Goal: Use online tool/utility: Utilize a website feature to perform a specific function

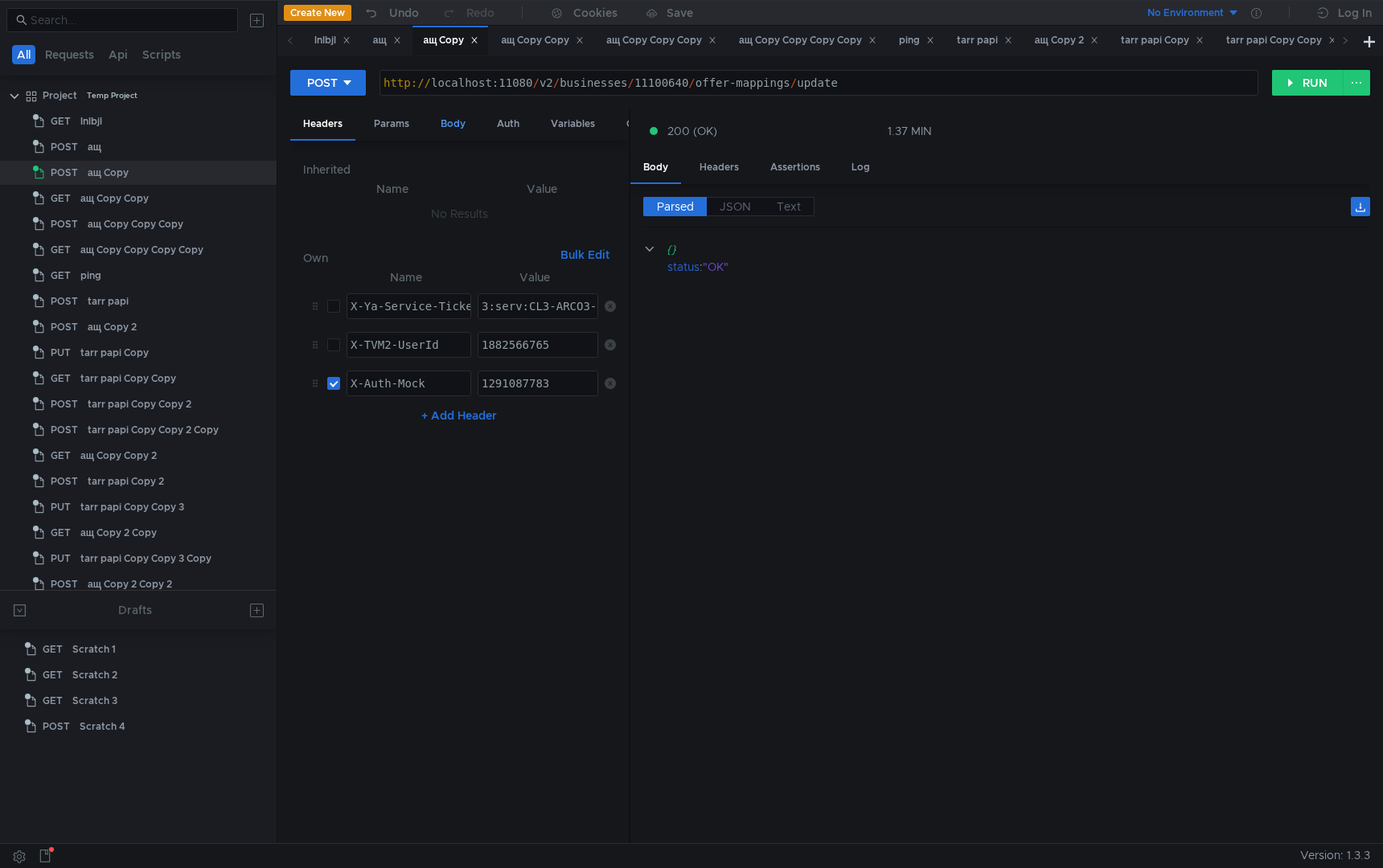
scroll to position [0, 10]
click at [460, 126] on div "Body" at bounding box center [452, 124] width 51 height 29
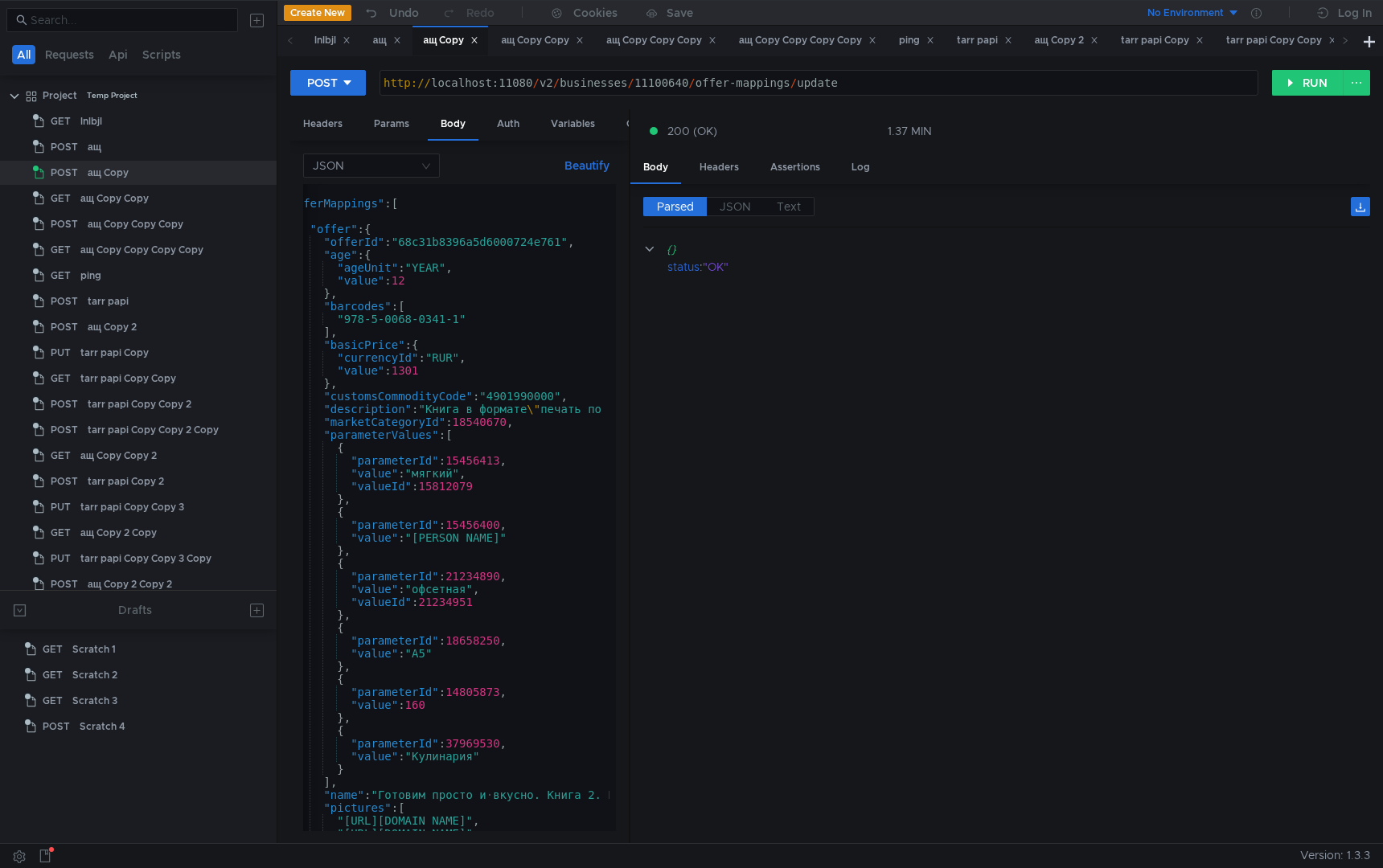
scroll to position [0, 37]
click at [1289, 80] on button "RUN" at bounding box center [1307, 83] width 71 height 26
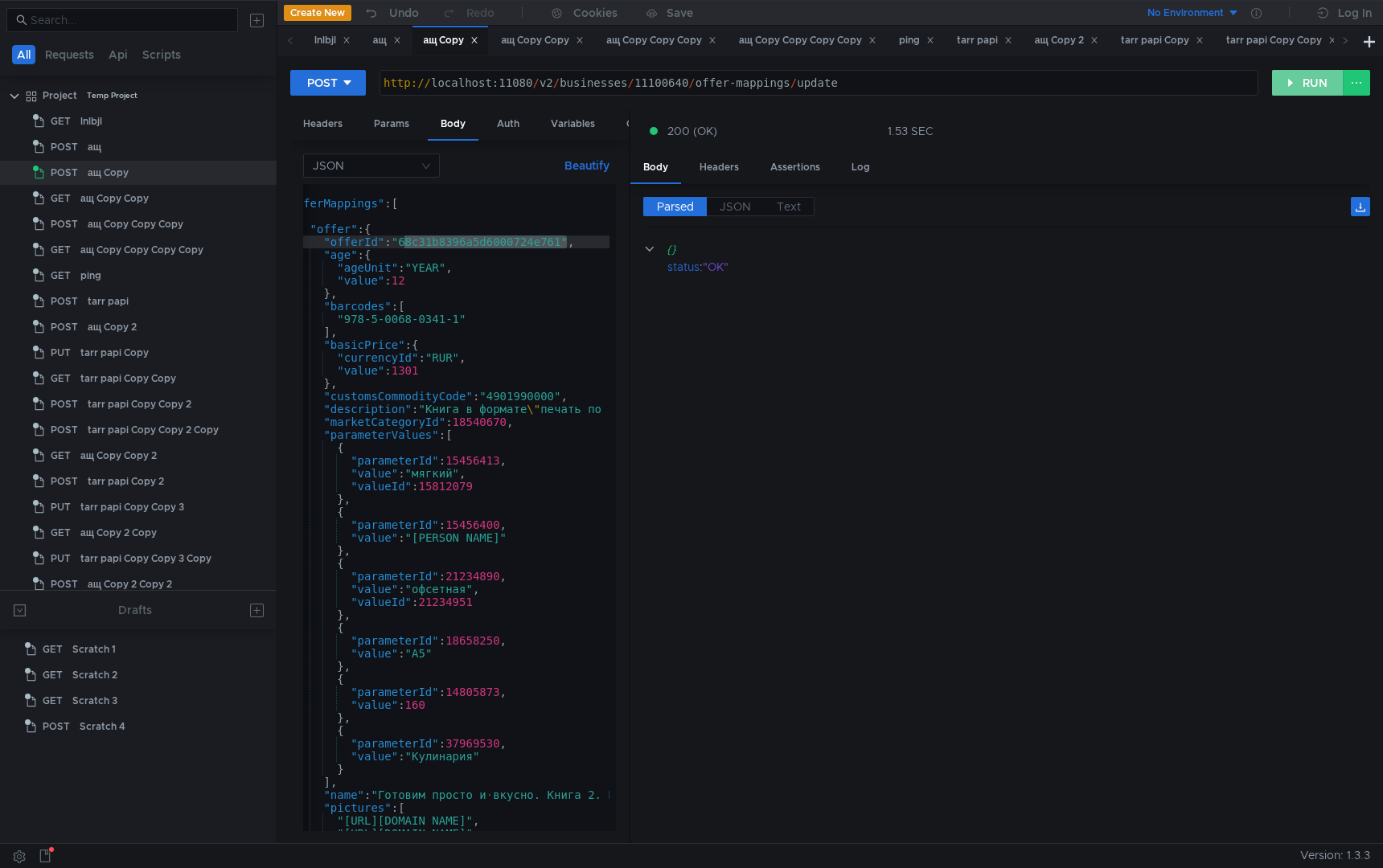
click at [1296, 85] on button "RUN" at bounding box center [1307, 83] width 71 height 26
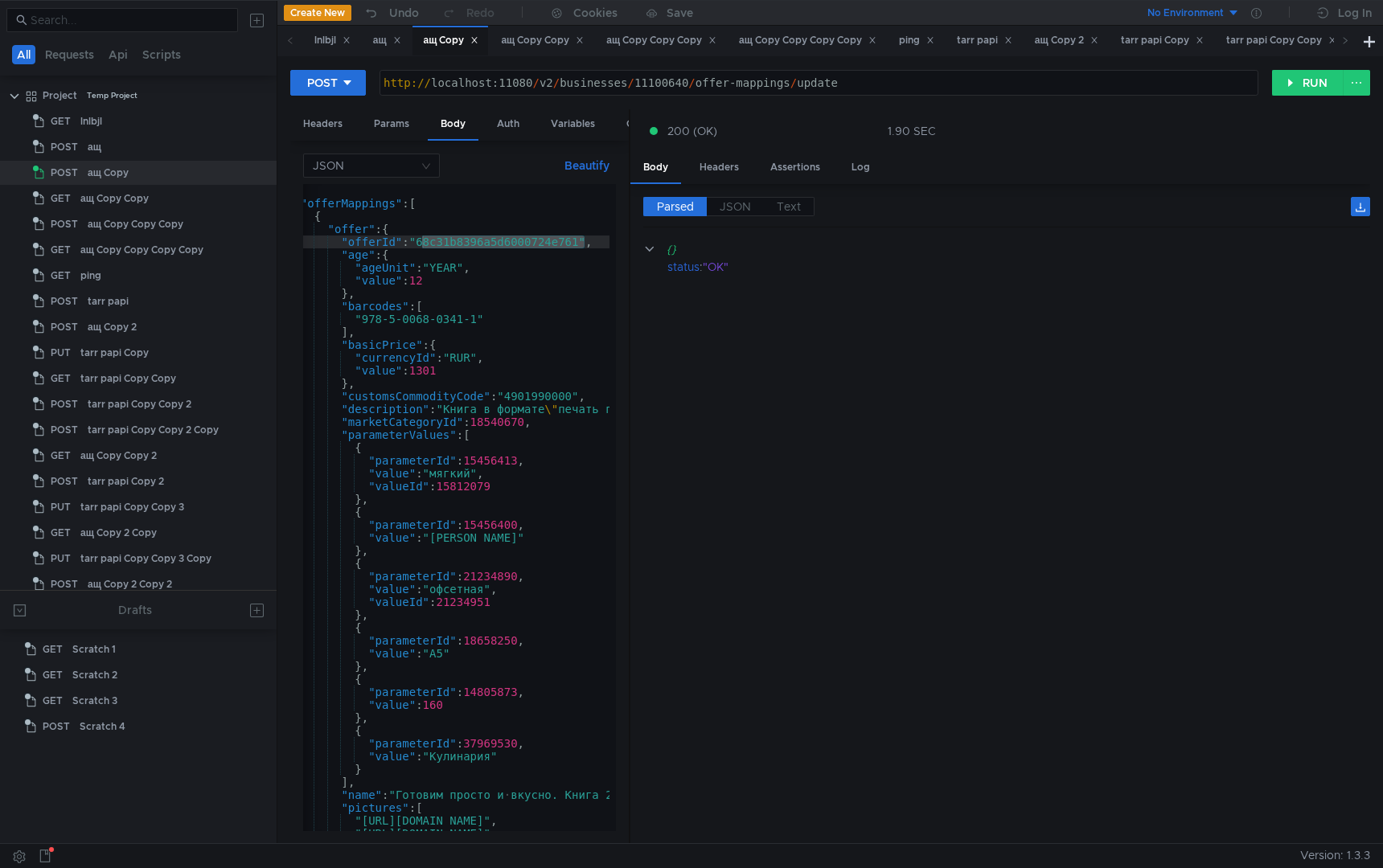
scroll to position [0, 0]
click at [1297, 93] on button "RUN" at bounding box center [1307, 83] width 71 height 26
click at [1301, 83] on button "RUN" at bounding box center [1307, 83] width 71 height 26
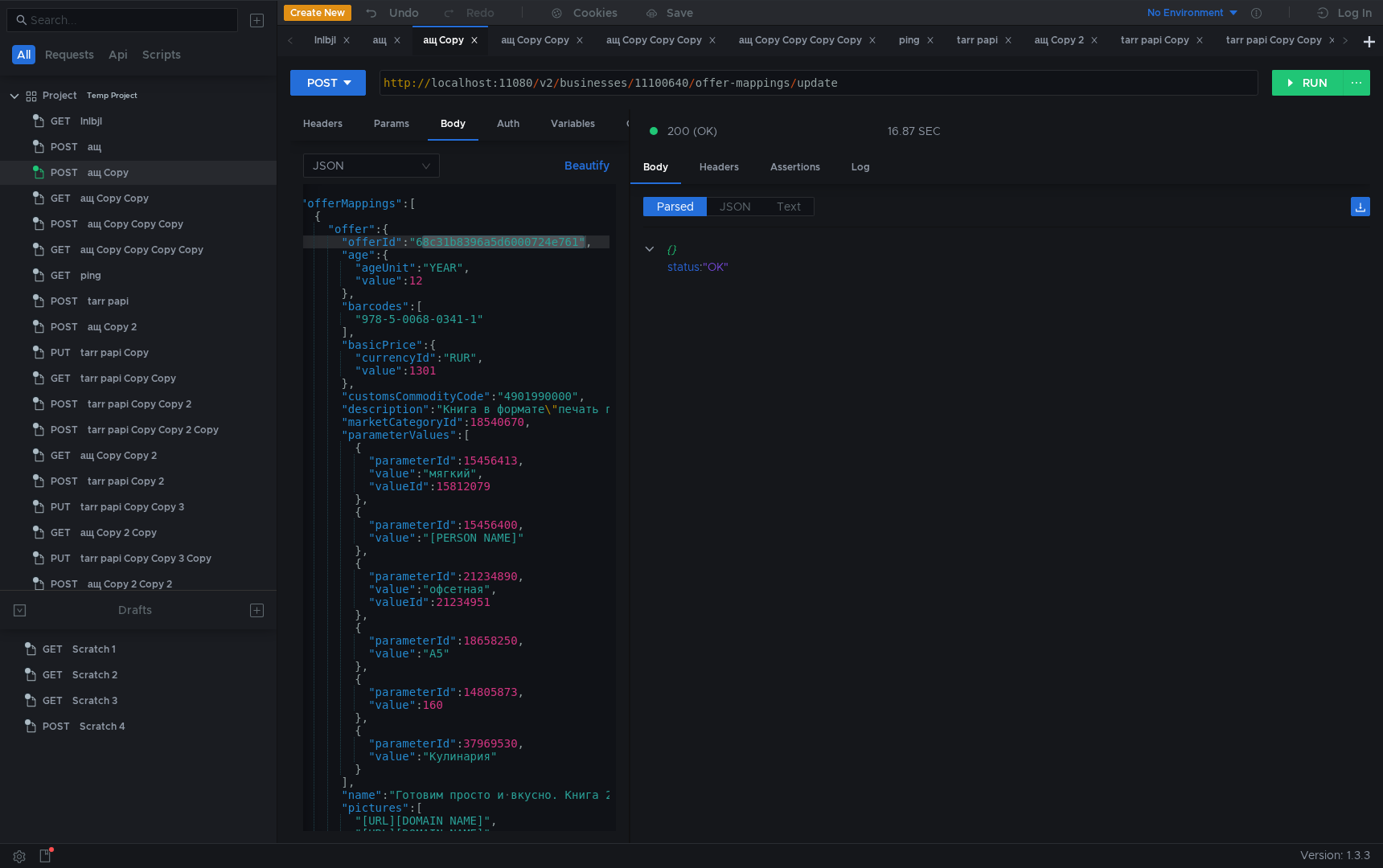
click at [1296, 76] on button "RUN" at bounding box center [1307, 83] width 71 height 26
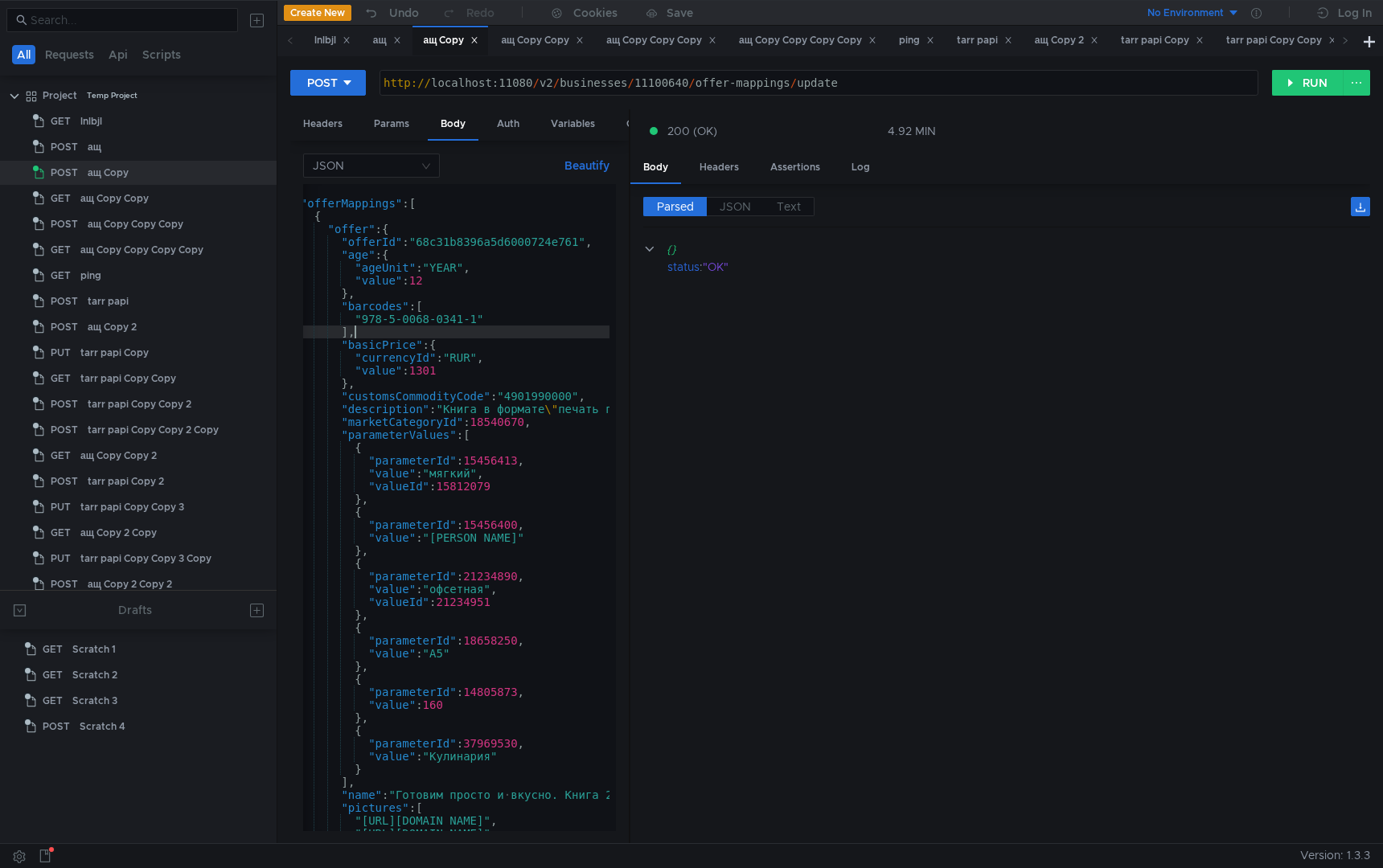
type textarea "],"
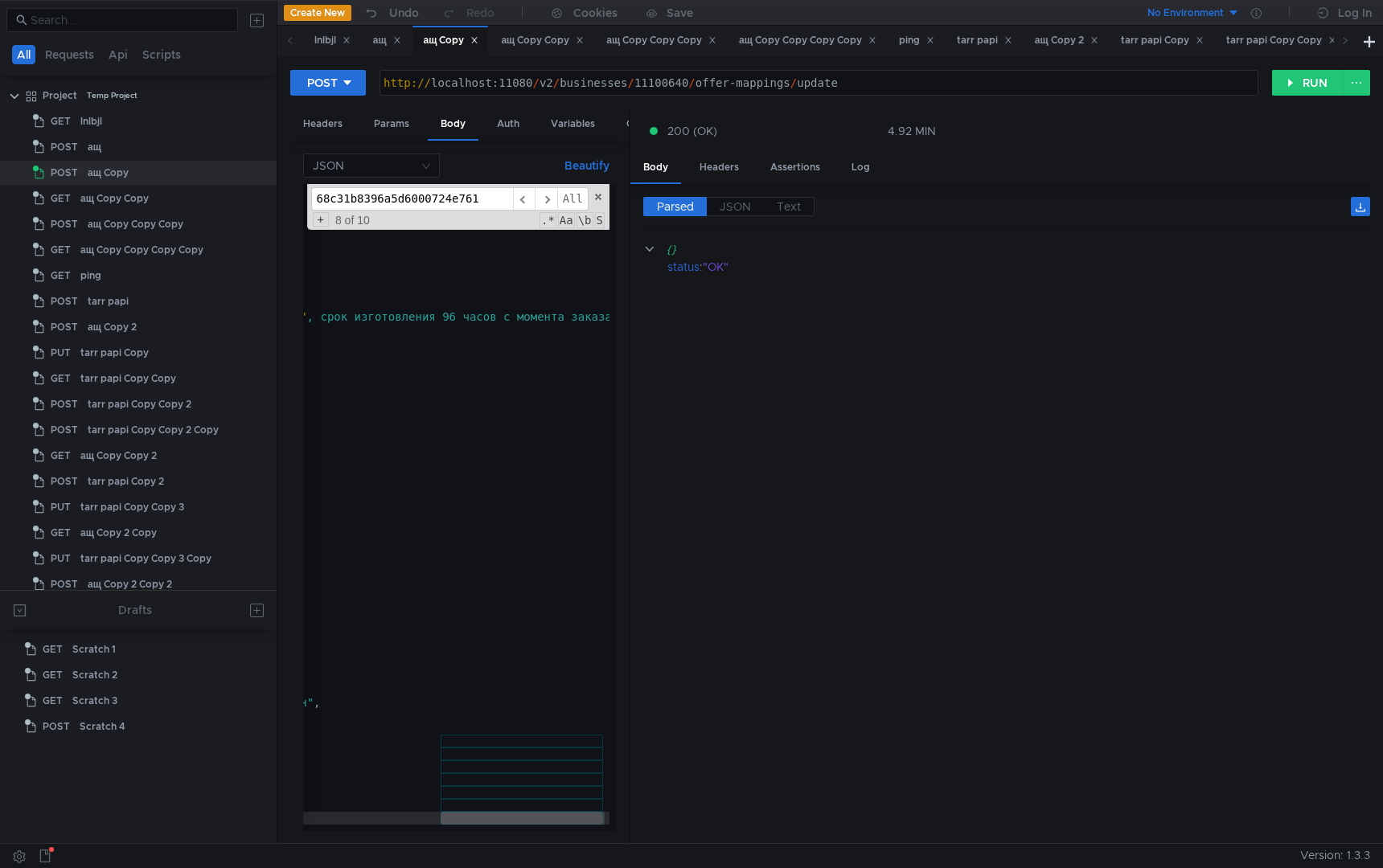
scroll to position [93, 0]
type input "68c31b8396a5d6000724e761"
